Goal: Task Accomplishment & Management: Use online tool/utility

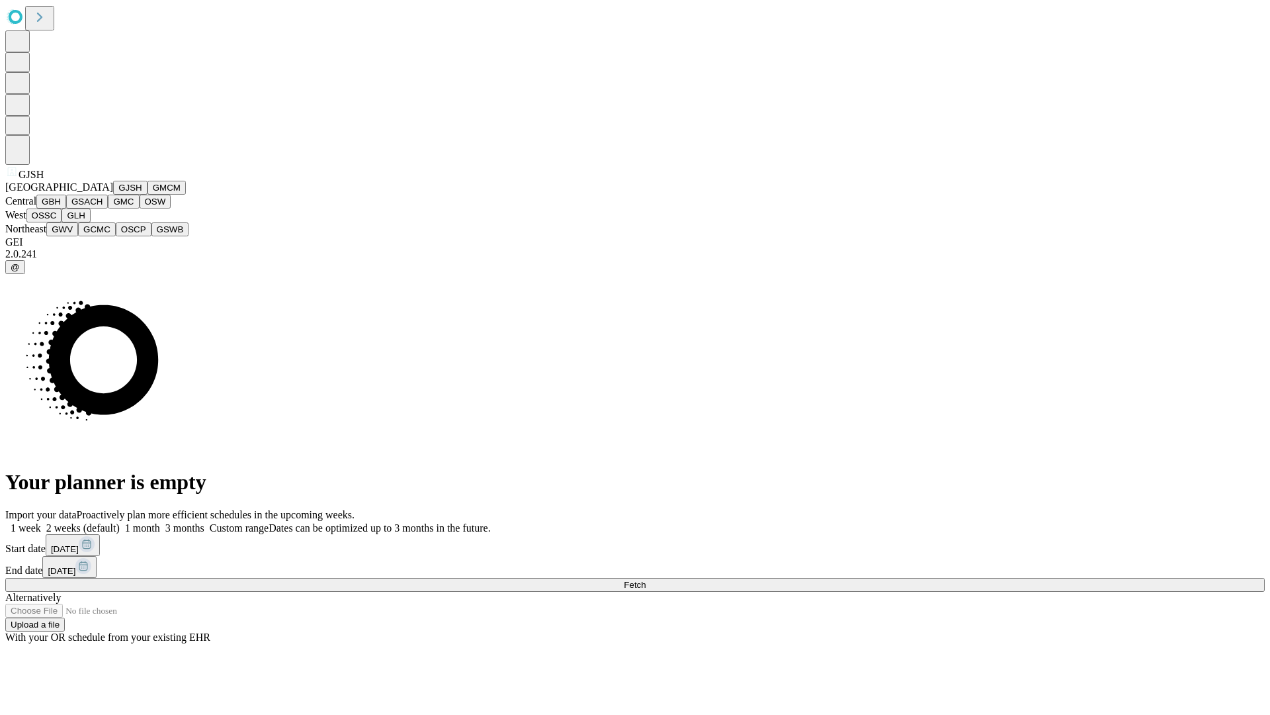
click at [113, 195] on button "GJSH" at bounding box center [130, 188] width 34 height 14
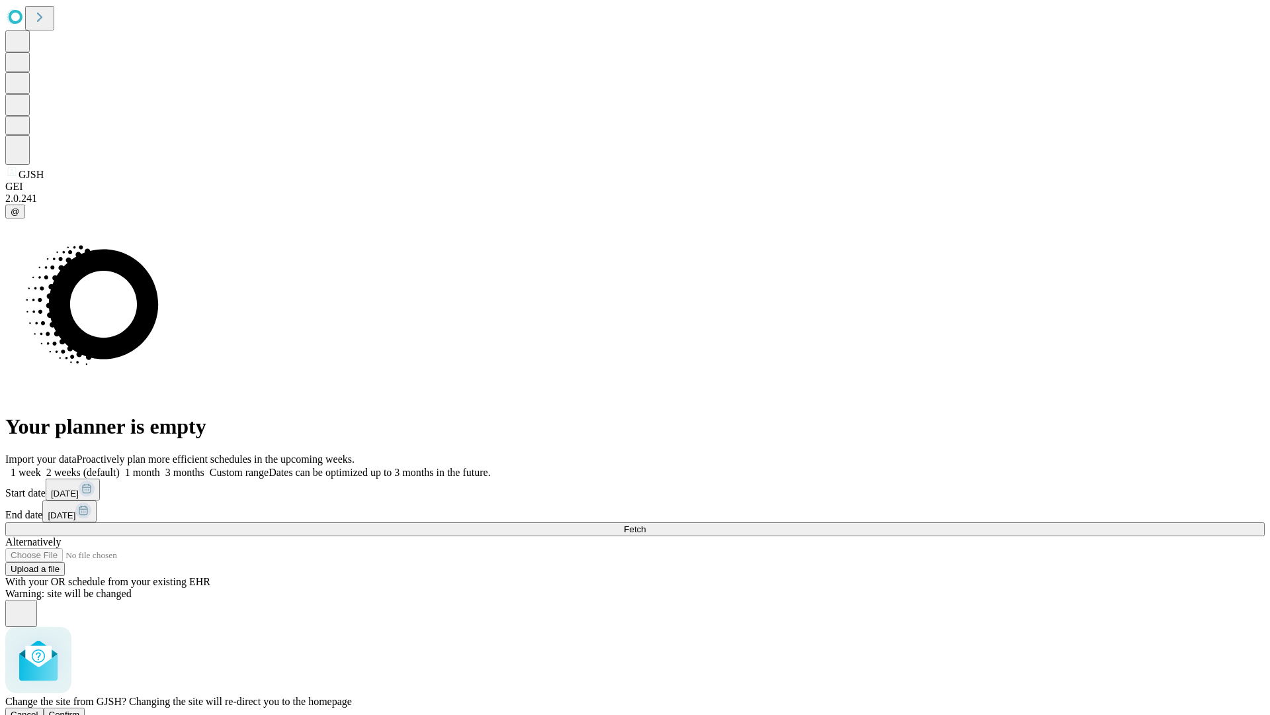
click at [80, 709] on span "Confirm" at bounding box center [64, 714] width 31 height 10
click at [41, 466] on label "1 week" at bounding box center [23, 471] width 36 height 11
click at [646, 524] on span "Fetch" at bounding box center [635, 529] width 22 height 10
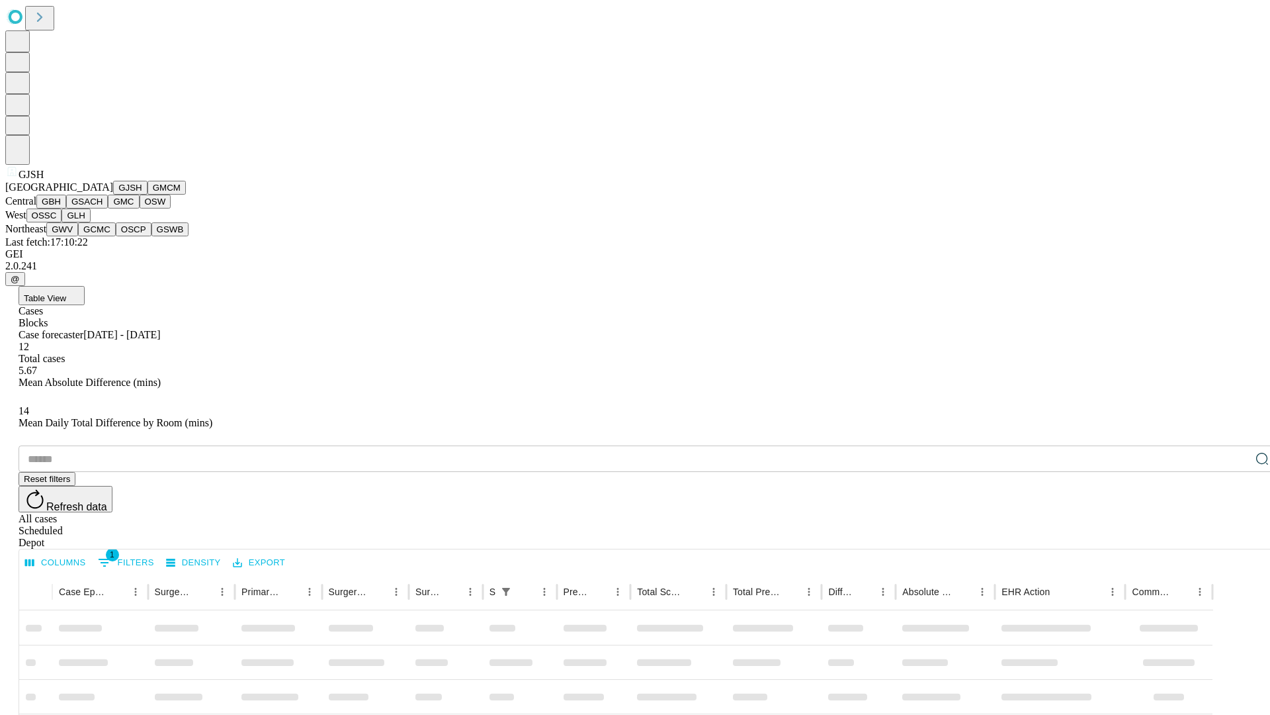
click at [148, 195] on button "GMCM" at bounding box center [167, 188] width 38 height 14
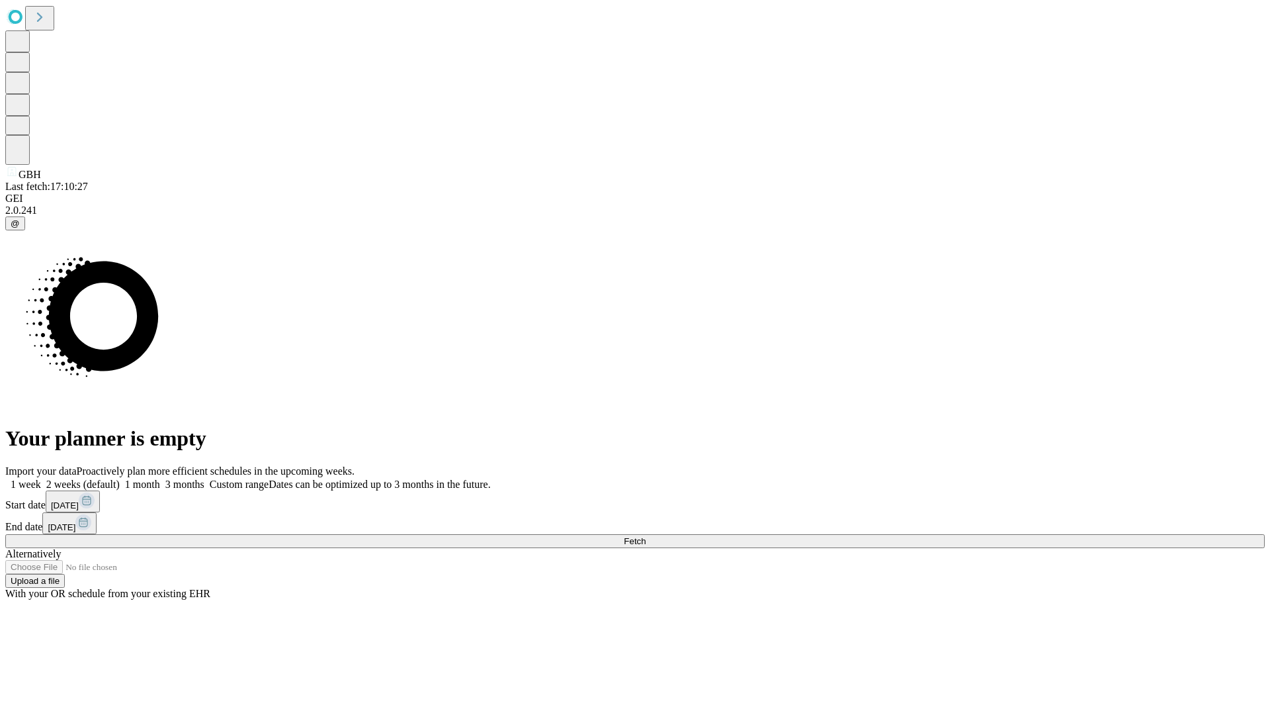
click at [41, 478] on label "1 week" at bounding box center [23, 483] width 36 height 11
click at [646, 536] on span "Fetch" at bounding box center [635, 541] width 22 height 10
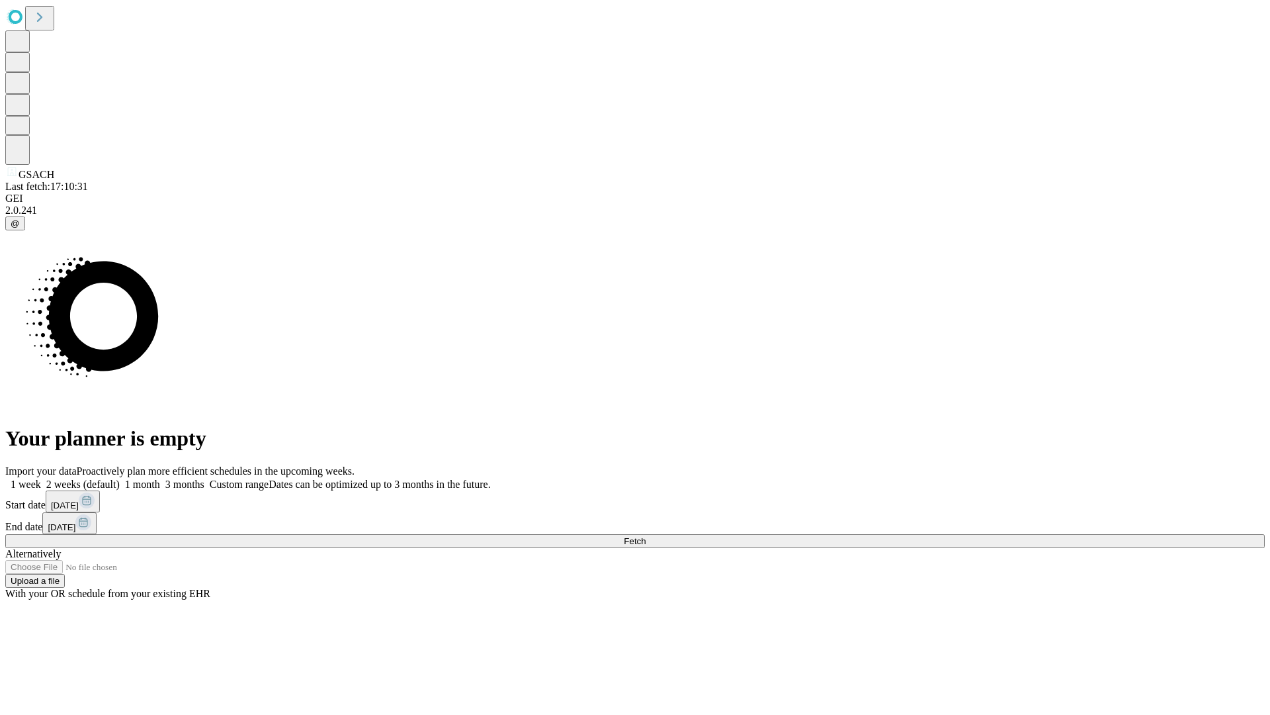
click at [41, 478] on label "1 week" at bounding box center [23, 483] width 36 height 11
click at [646, 536] on span "Fetch" at bounding box center [635, 541] width 22 height 10
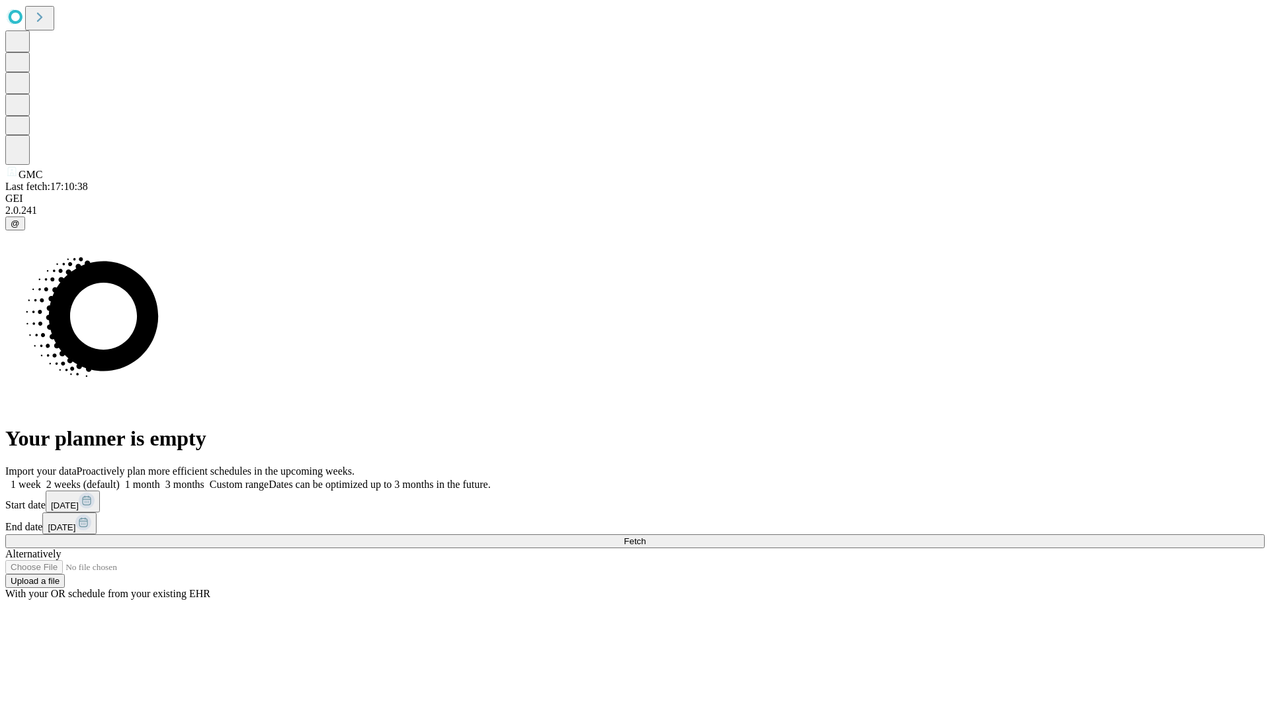
click at [41, 478] on label "1 week" at bounding box center [23, 483] width 36 height 11
click at [646, 536] on span "Fetch" at bounding box center [635, 541] width 22 height 10
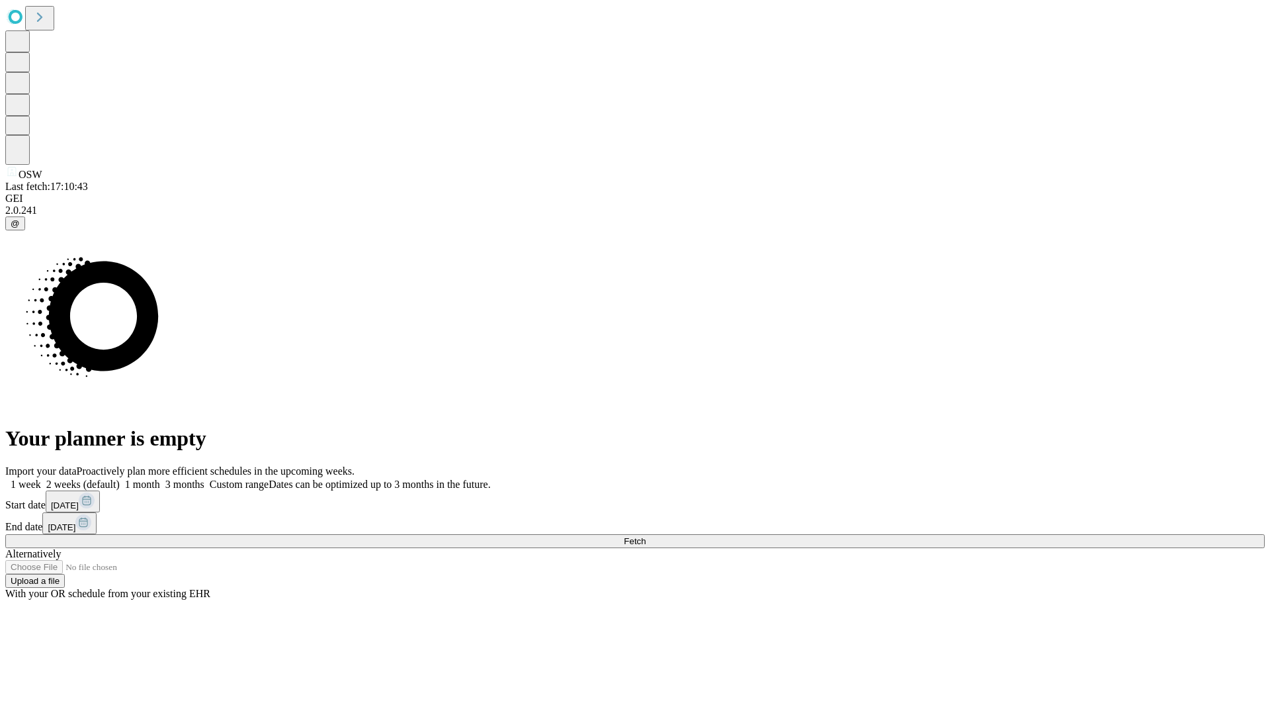
click at [41, 478] on label "1 week" at bounding box center [23, 483] width 36 height 11
click at [646, 536] on span "Fetch" at bounding box center [635, 541] width 22 height 10
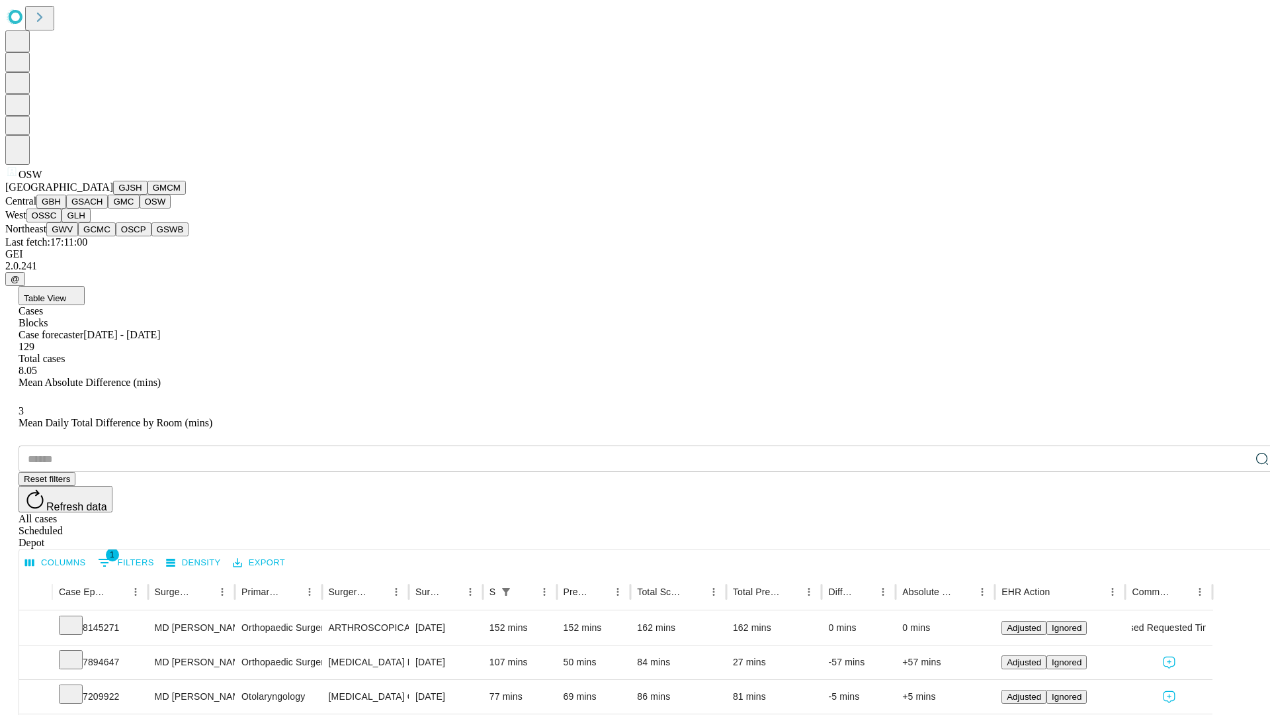
click at [62, 222] on button "OSSC" at bounding box center [44, 215] width 36 height 14
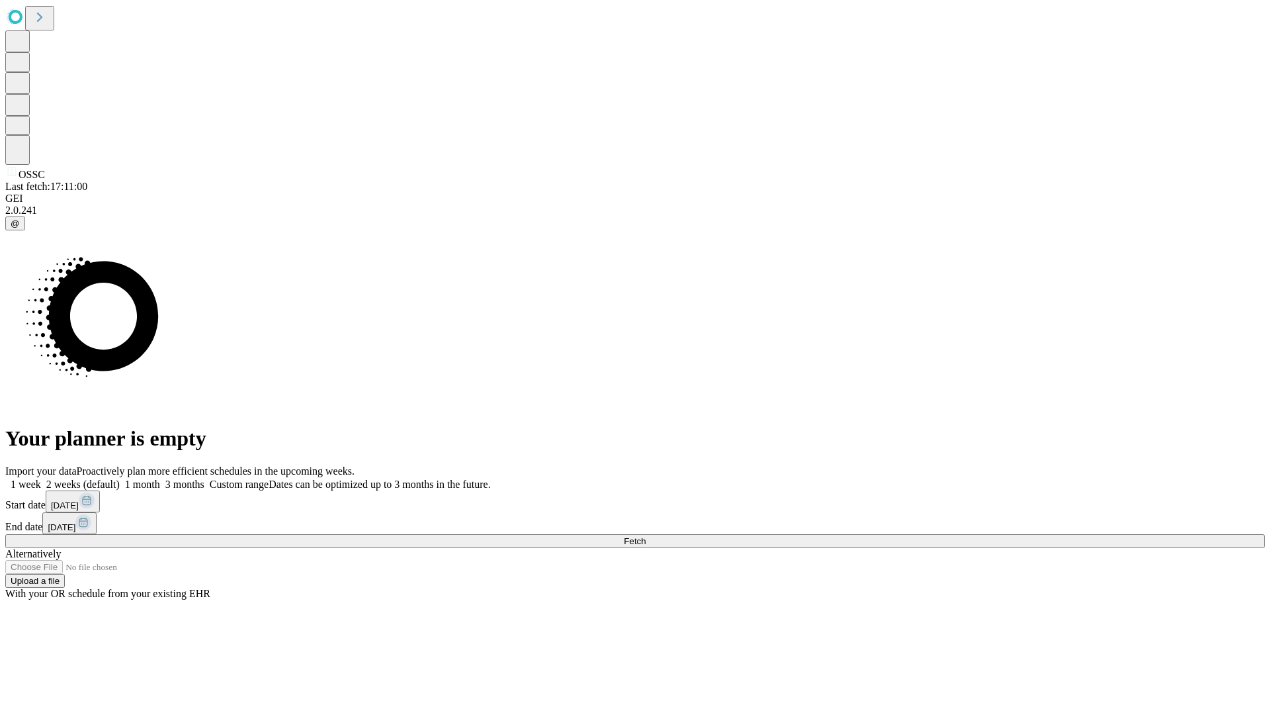
click at [41, 478] on label "1 week" at bounding box center [23, 483] width 36 height 11
click at [646, 536] on span "Fetch" at bounding box center [635, 541] width 22 height 10
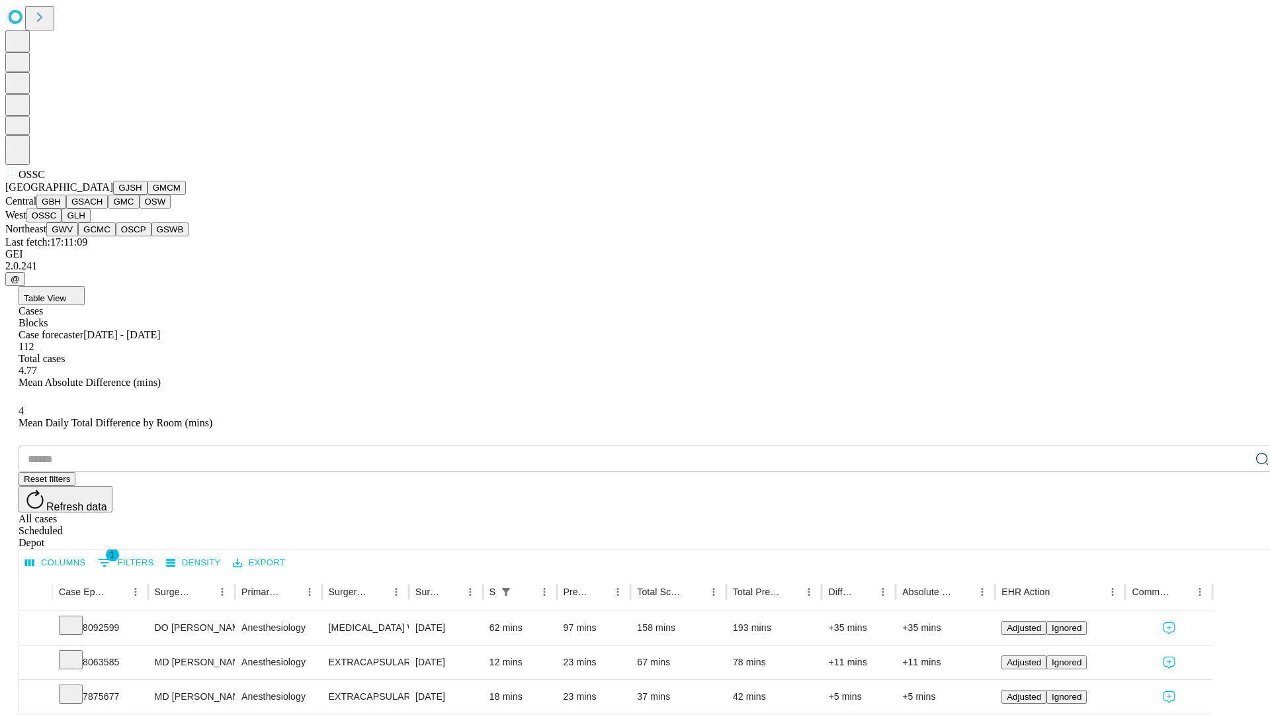
click at [90, 222] on button "GLH" at bounding box center [76, 215] width 28 height 14
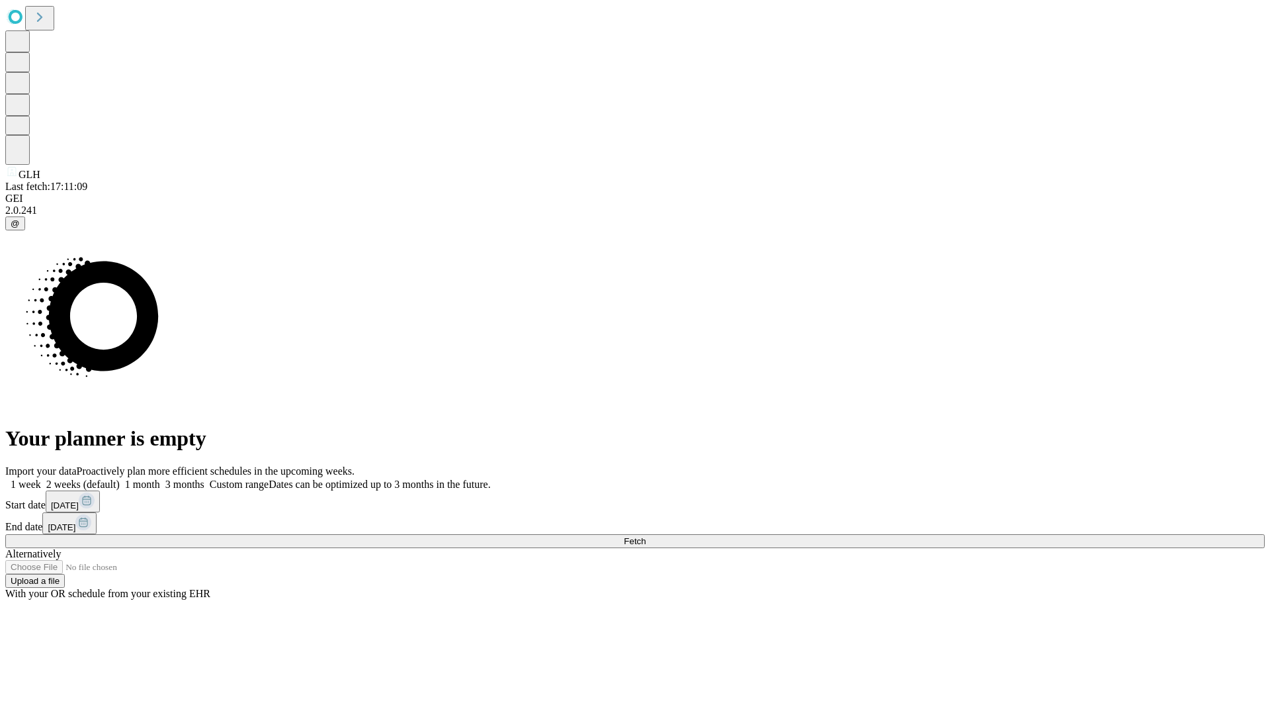
click at [41, 478] on label "1 week" at bounding box center [23, 483] width 36 height 11
click at [646, 536] on span "Fetch" at bounding box center [635, 541] width 22 height 10
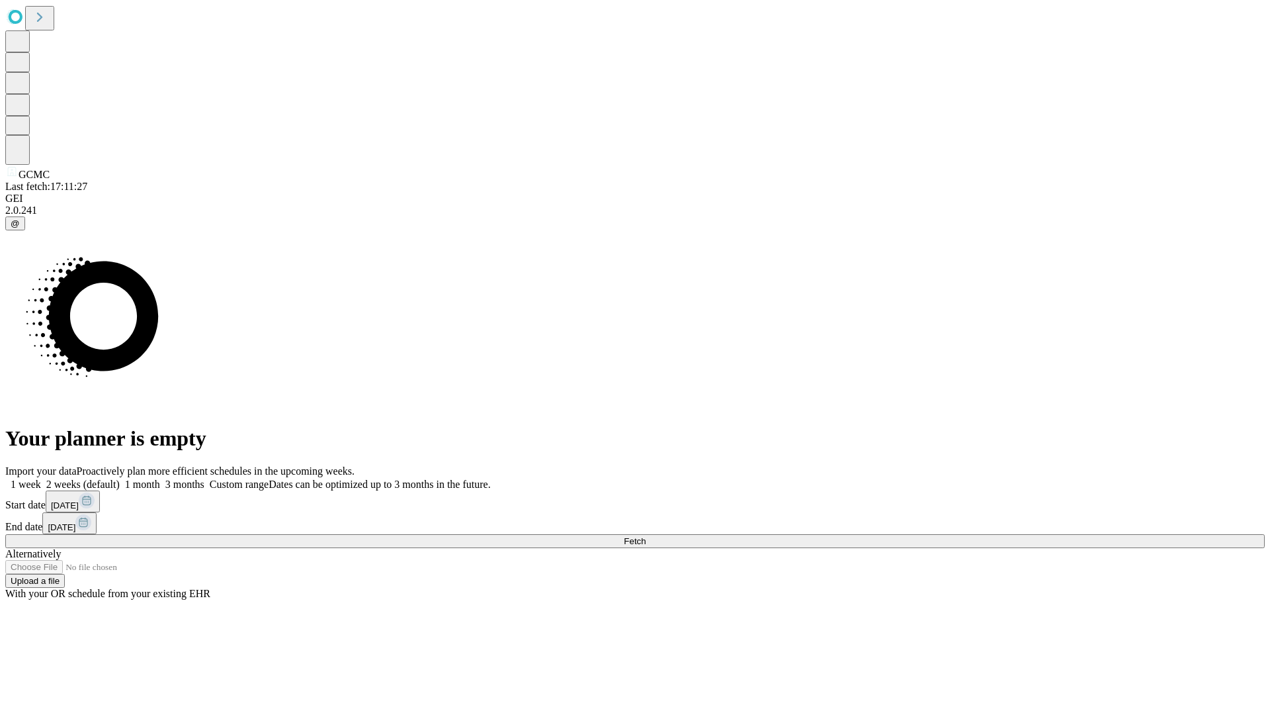
click at [41, 478] on label "1 week" at bounding box center [23, 483] width 36 height 11
click at [646, 536] on span "Fetch" at bounding box center [635, 541] width 22 height 10
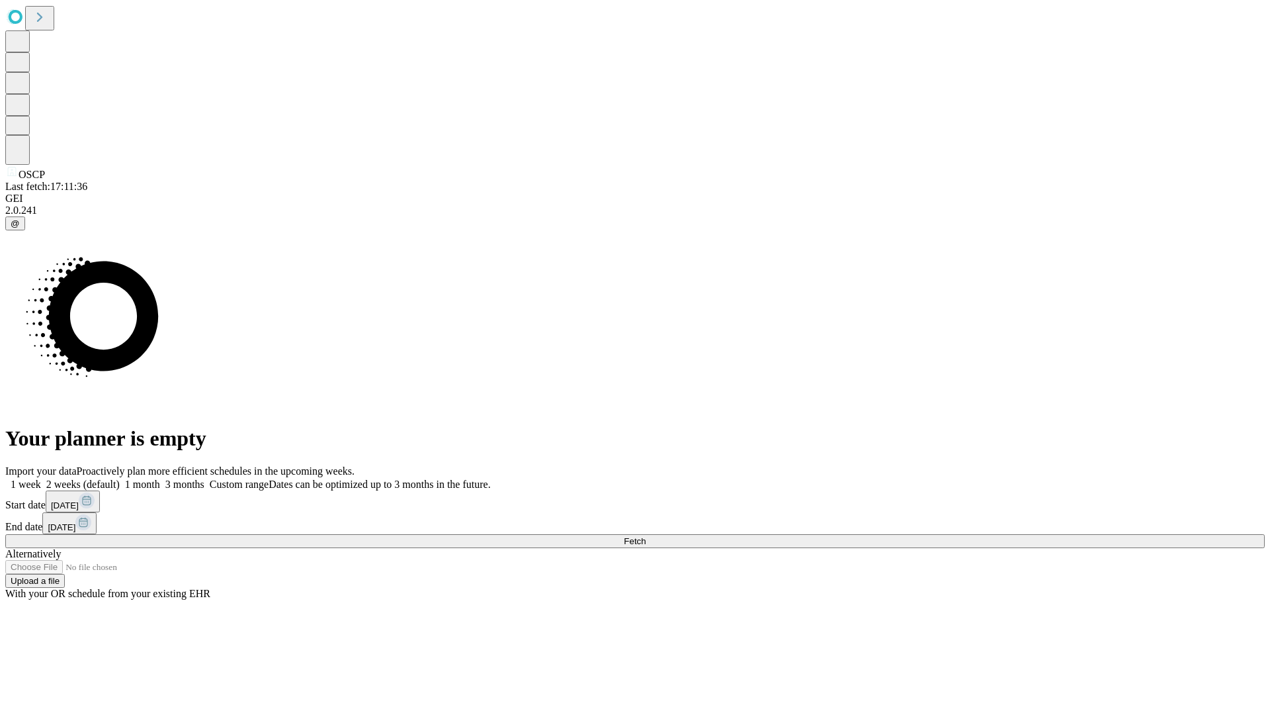
click at [41, 478] on label "1 week" at bounding box center [23, 483] width 36 height 11
click at [646, 536] on span "Fetch" at bounding box center [635, 541] width 22 height 10
